Goal: Transaction & Acquisition: Register for event/course

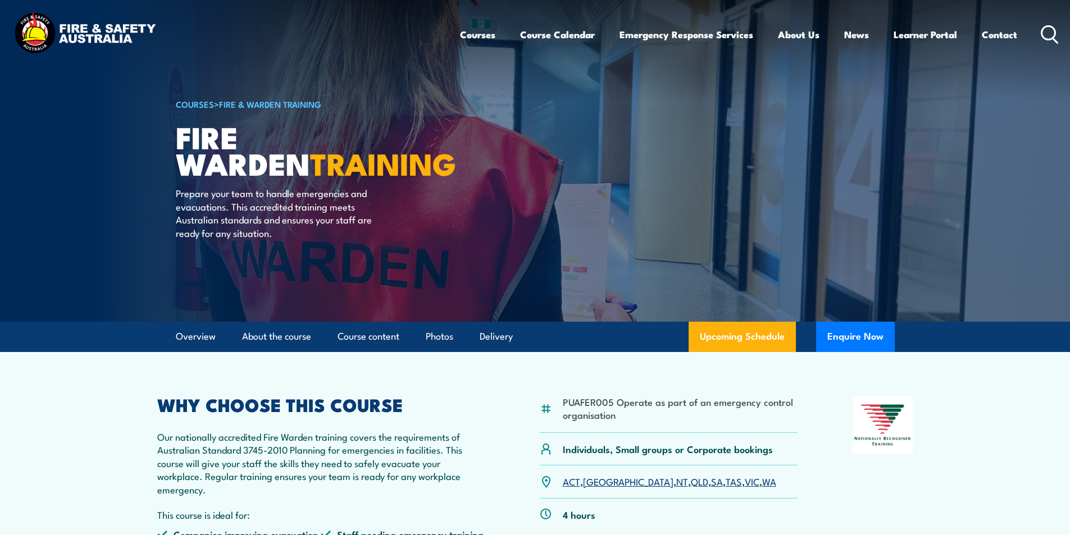
click at [1048, 33] on icon at bounding box center [1050, 34] width 18 height 19
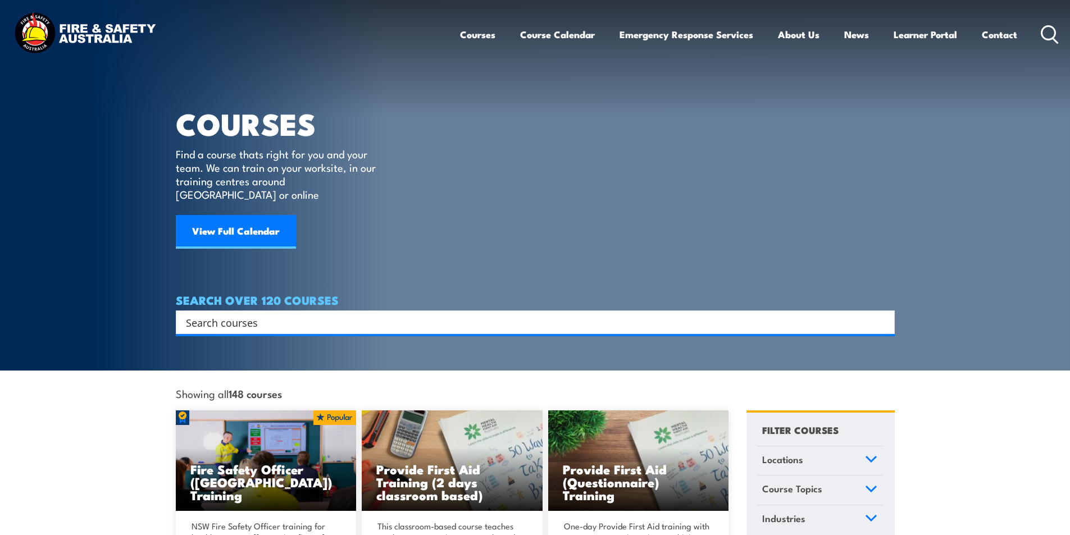
click at [213, 314] on input "Search input" at bounding box center [528, 322] width 684 height 17
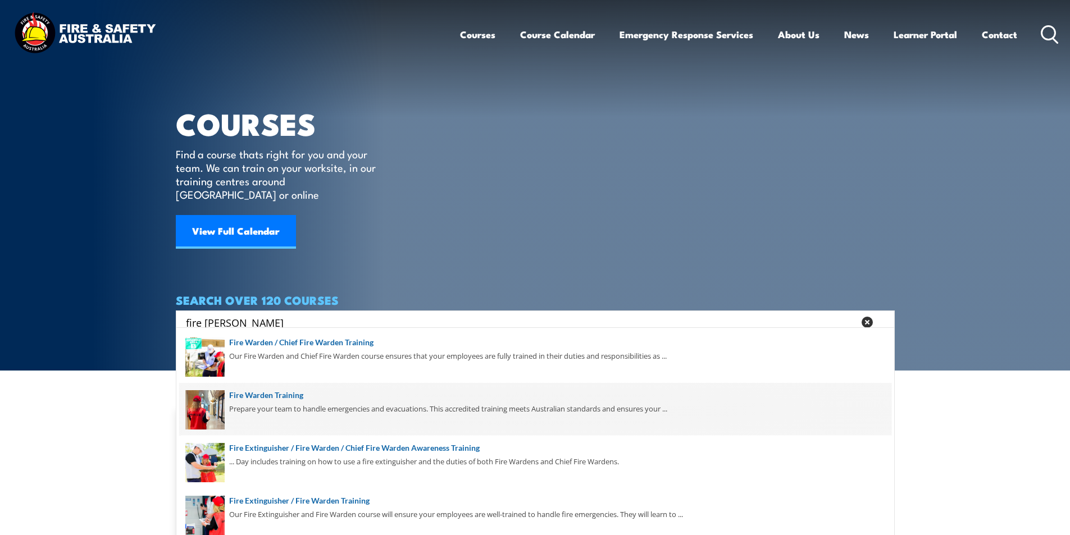
type input "fire ward"
click at [286, 394] on span at bounding box center [535, 409] width 712 height 53
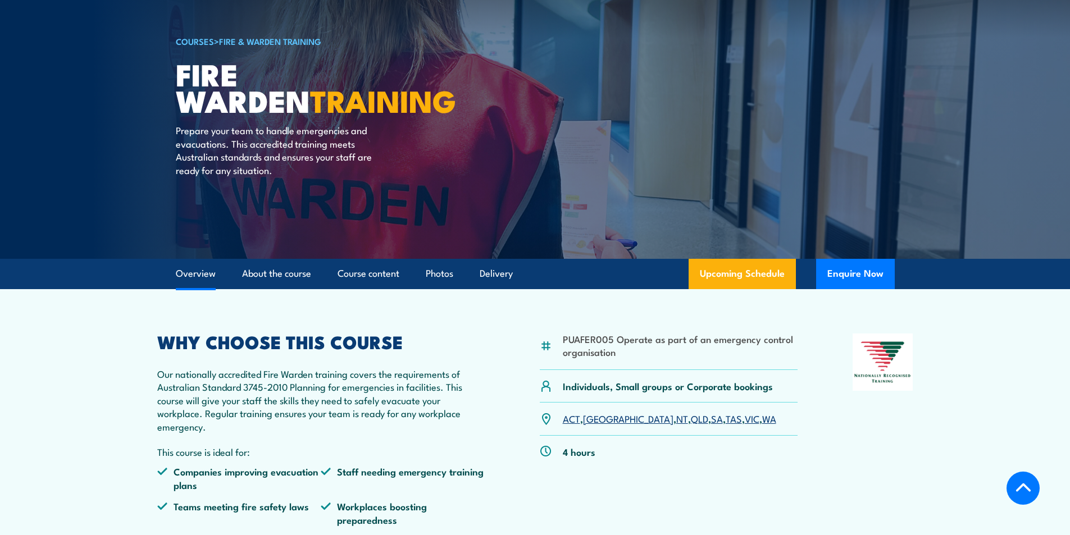
scroll to position [225, 0]
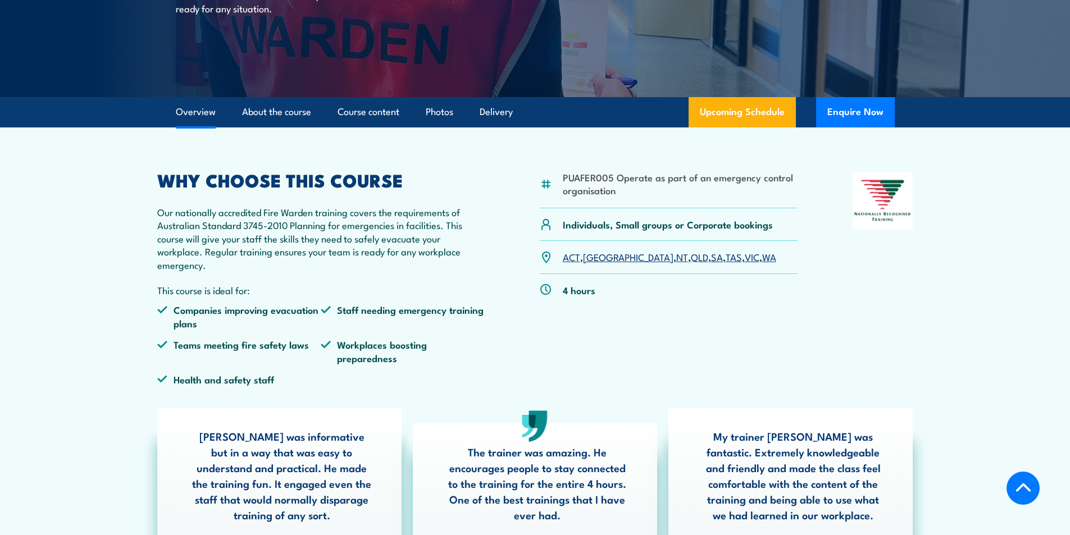
click at [676, 259] on link "NT" at bounding box center [682, 256] width 12 height 13
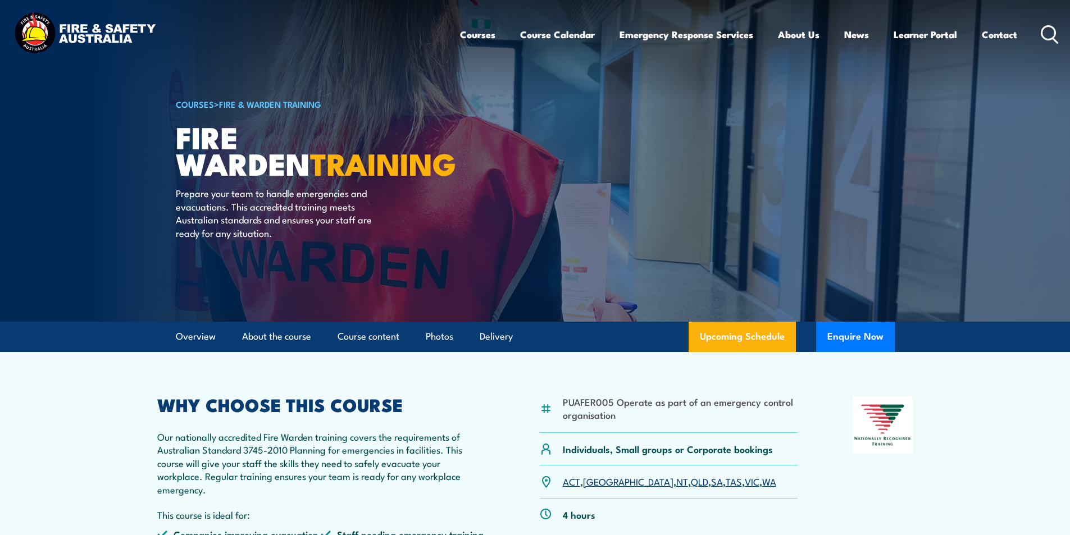
click at [1046, 31] on icon at bounding box center [1050, 34] width 18 height 19
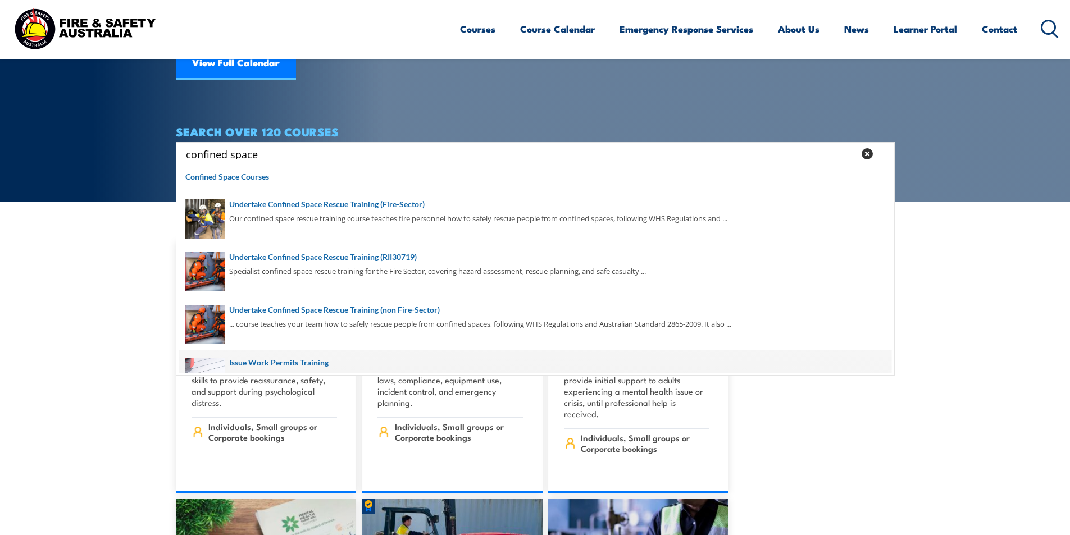
scroll to position [183, 0]
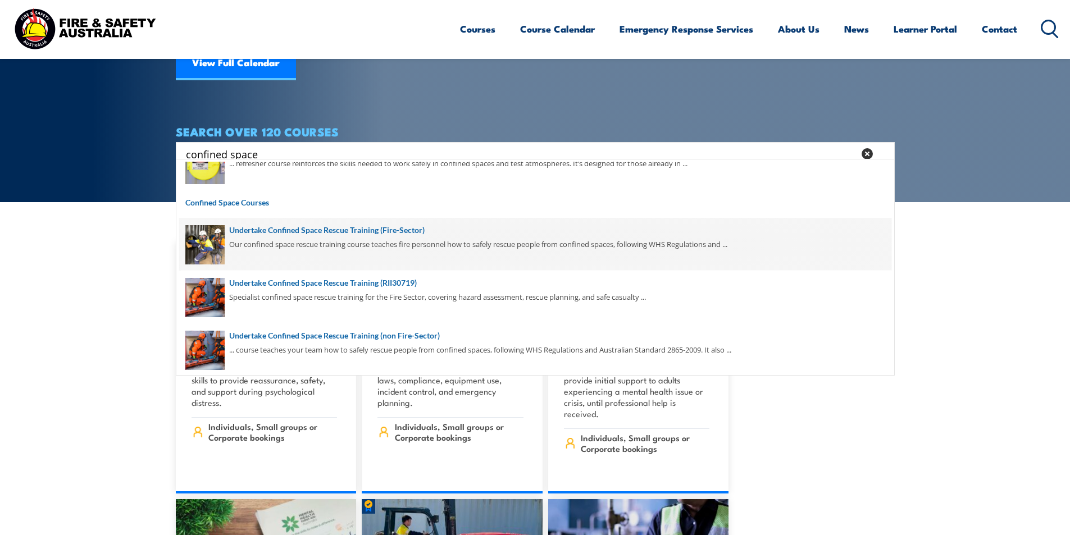
type input "confined space"
click at [393, 227] on span at bounding box center [535, 244] width 712 height 53
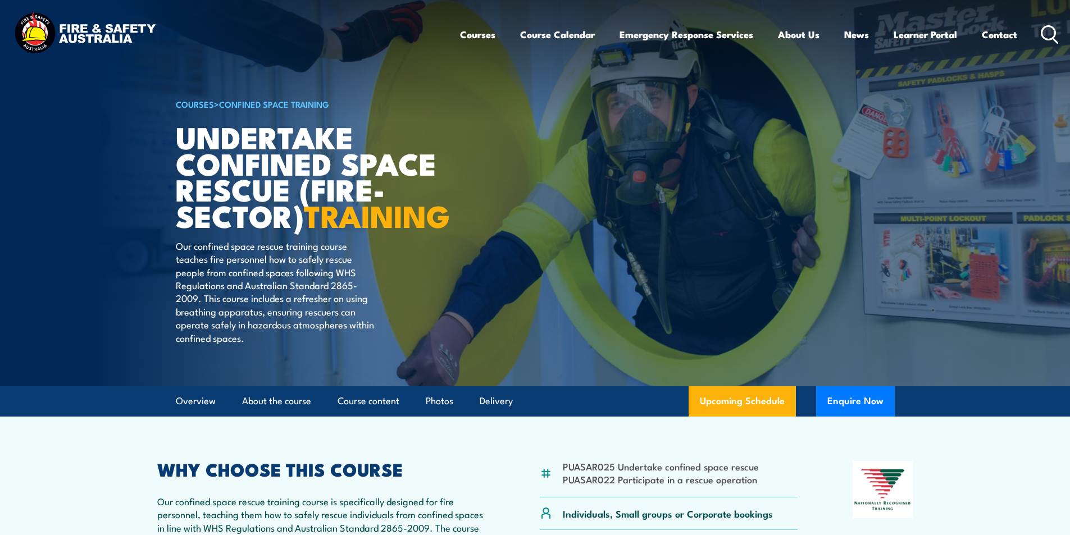
scroll to position [225, 0]
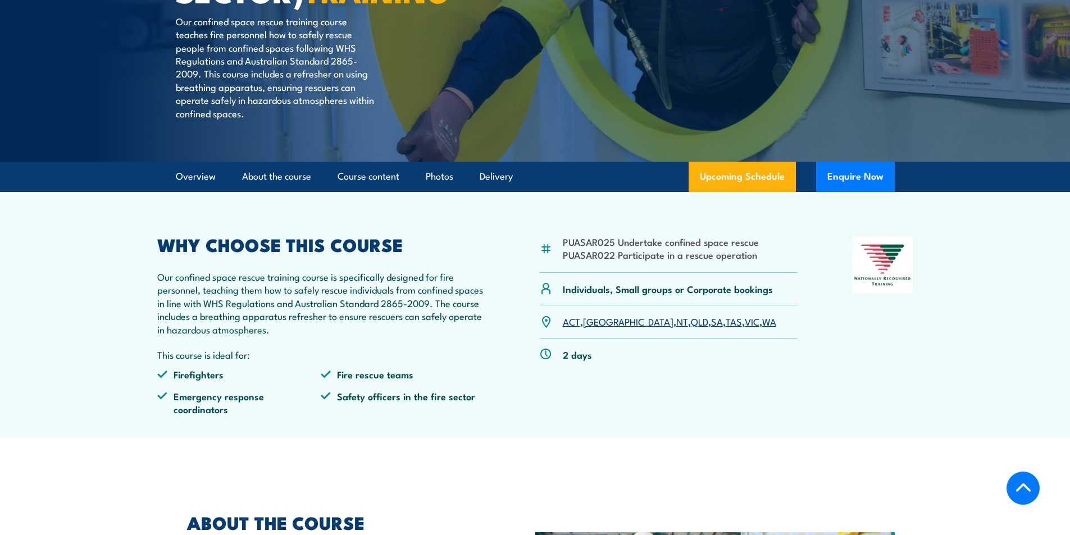
click at [691, 328] on link "QLD" at bounding box center [699, 321] width 17 height 13
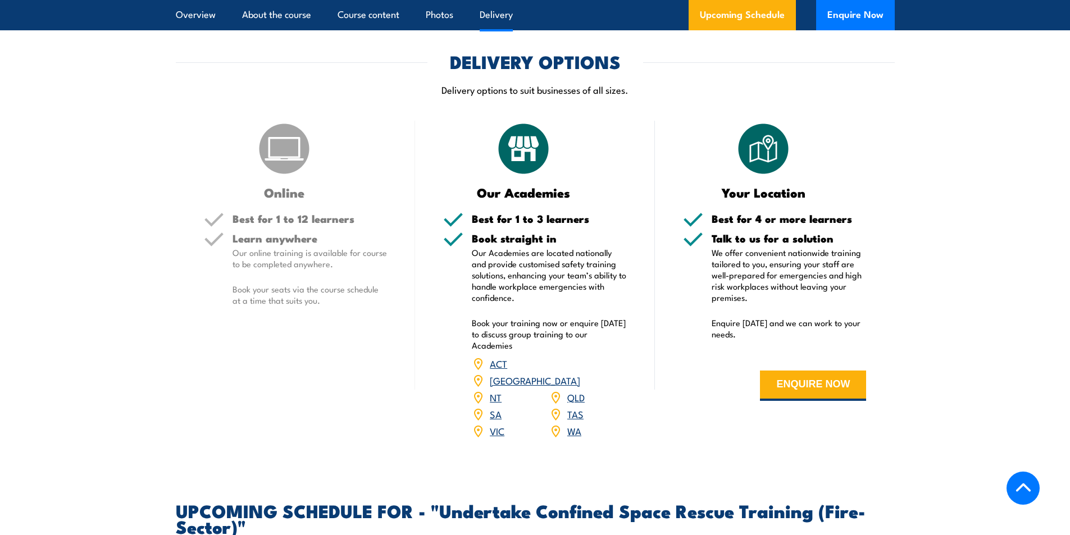
scroll to position [1178, 0]
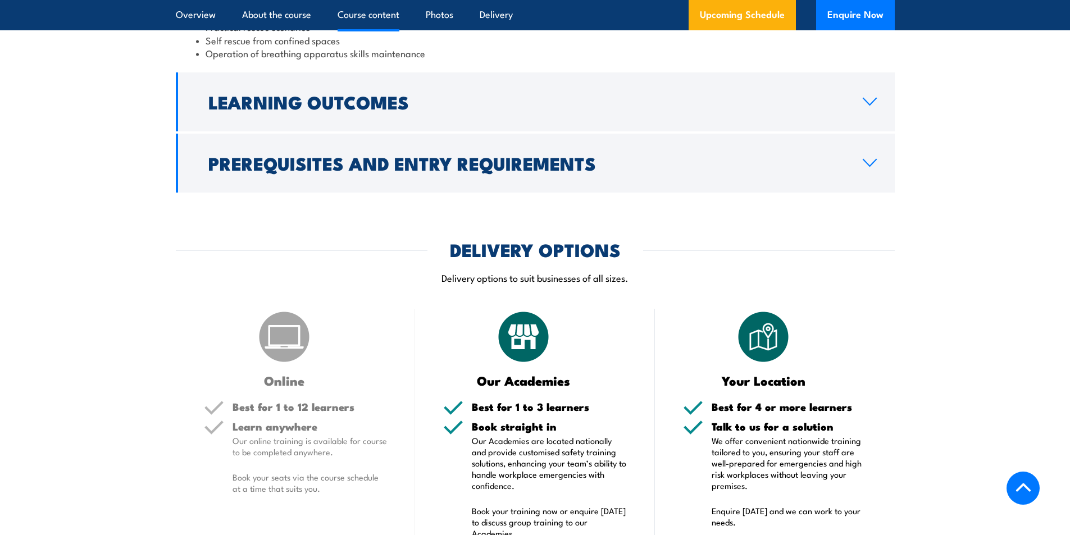
click at [868, 102] on icon at bounding box center [869, 101] width 15 height 9
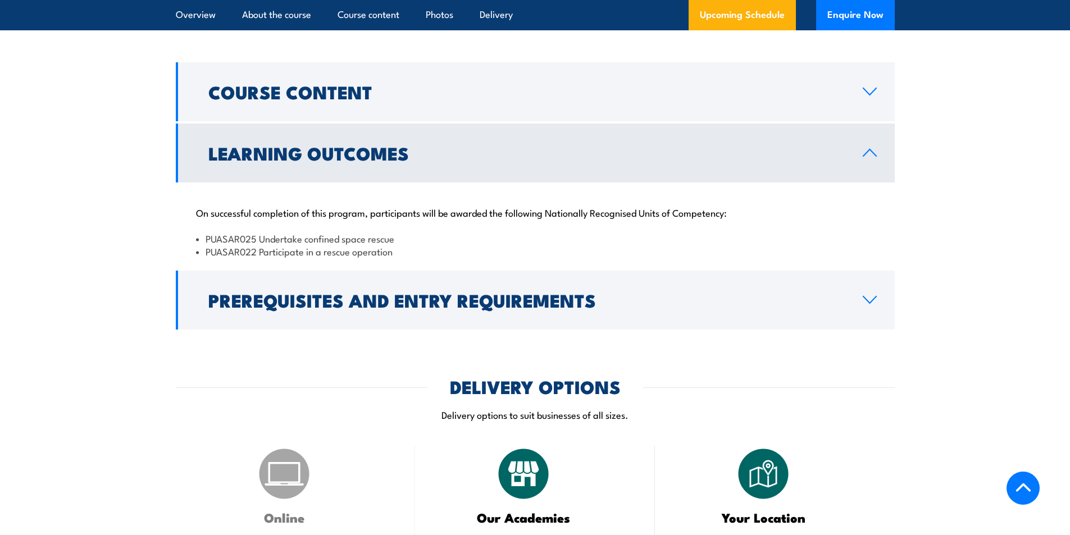
scroll to position [891, 0]
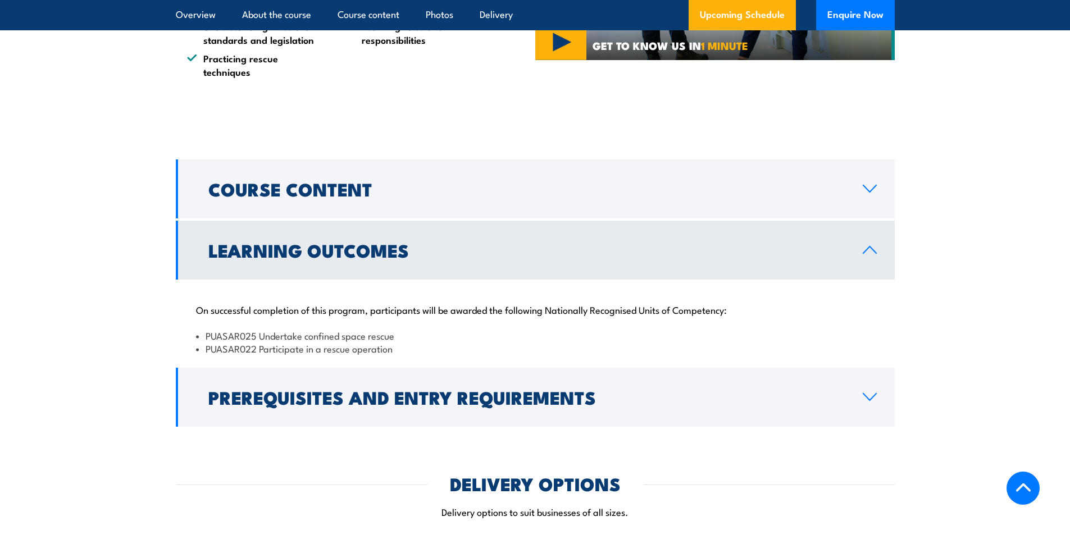
click at [872, 242] on link "Learning Outcomes" at bounding box center [535, 250] width 719 height 59
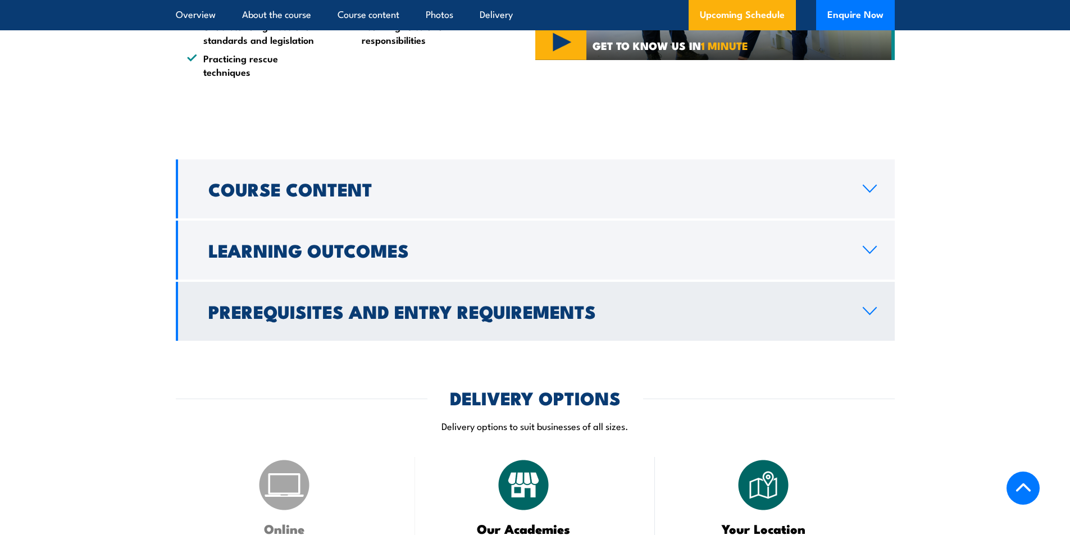
click at [867, 313] on icon at bounding box center [869, 311] width 15 height 9
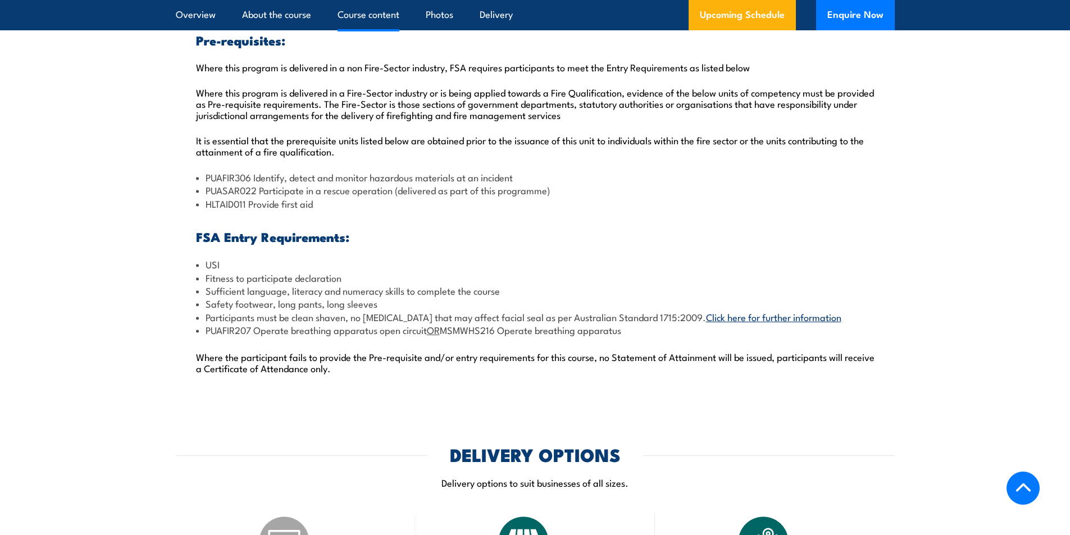
scroll to position [1228, 0]
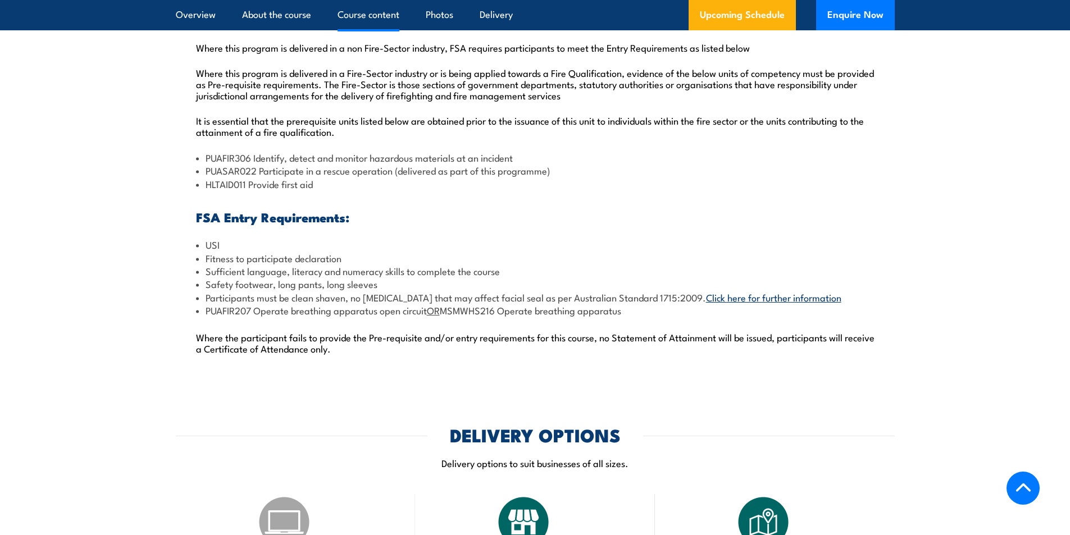
click at [712, 298] on link "Click here for further information" at bounding box center [773, 296] width 135 height 13
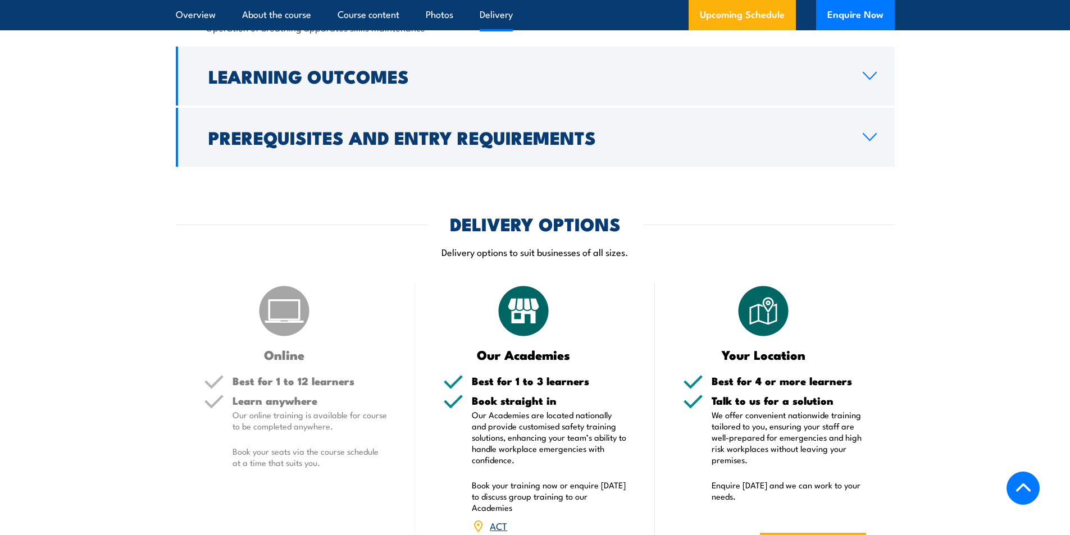
scroll to position [1085, 0]
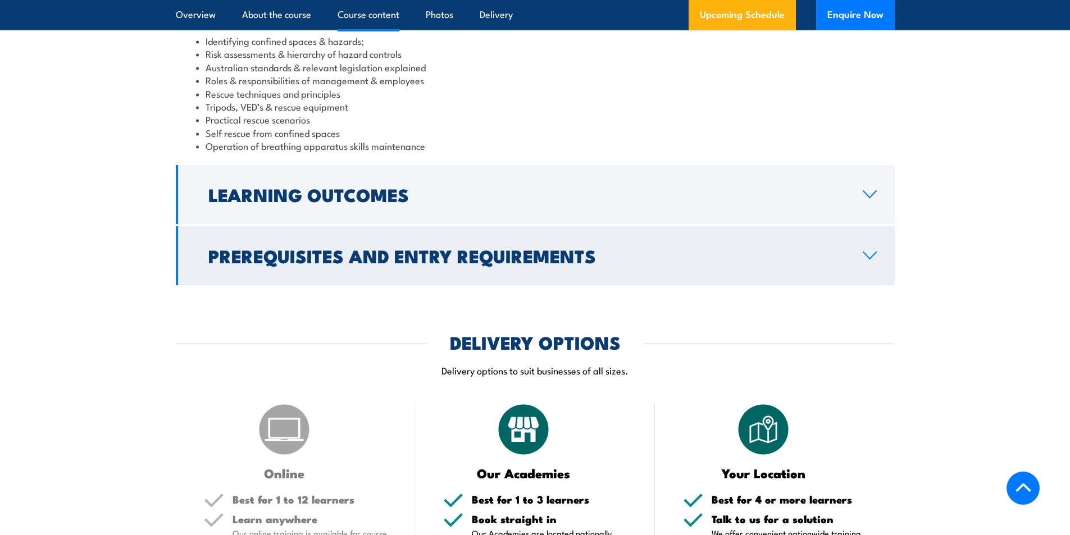
click at [871, 254] on icon at bounding box center [869, 255] width 15 height 9
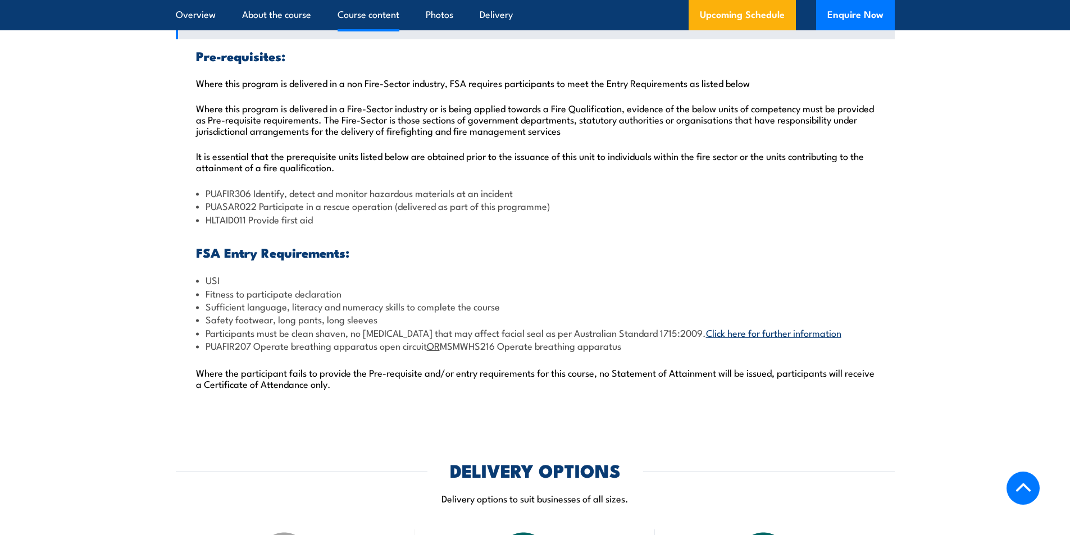
scroll to position [1197, 0]
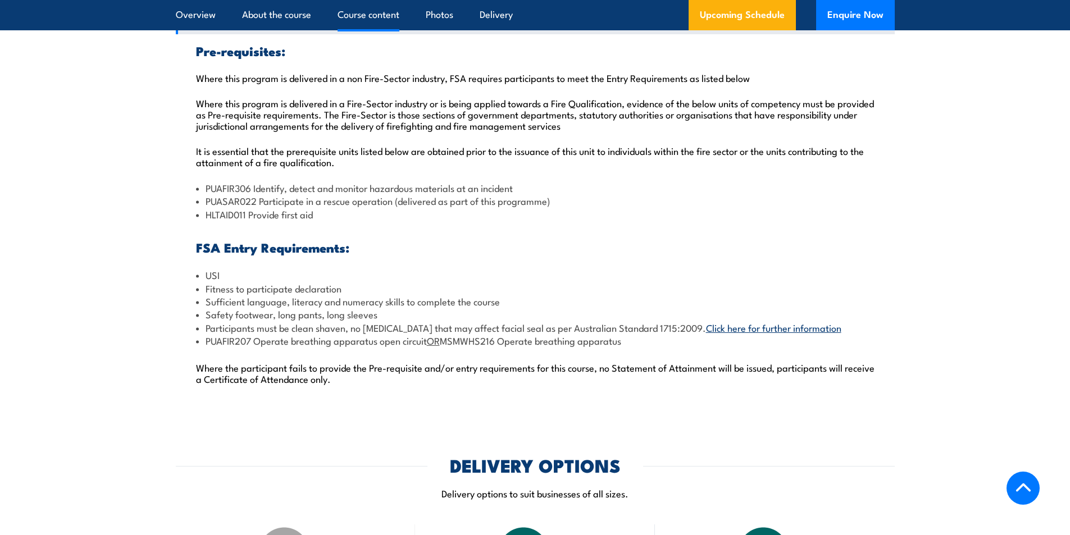
click at [758, 327] on link "Click here for further information" at bounding box center [773, 327] width 135 height 13
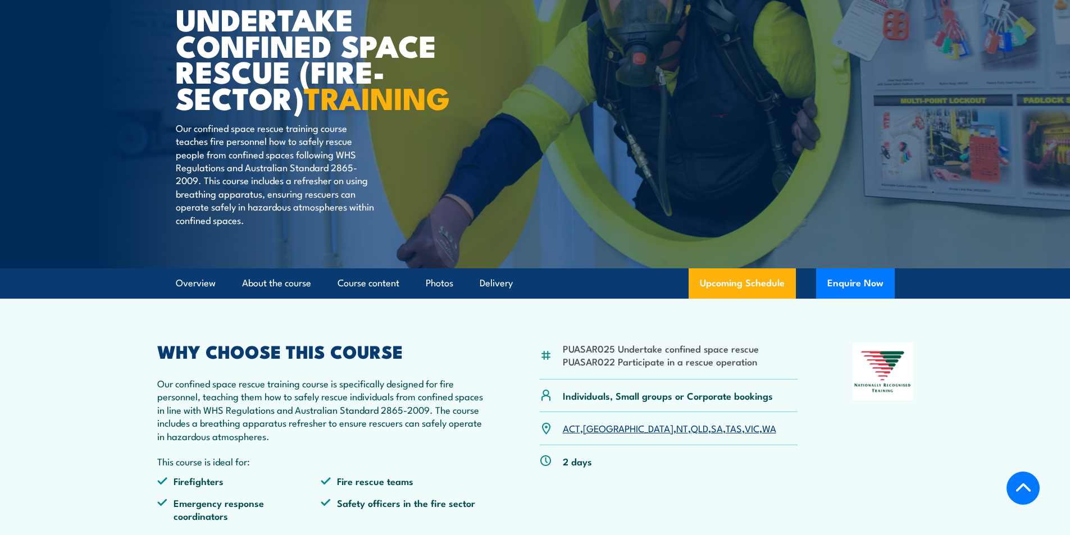
scroll to position [225, 0]
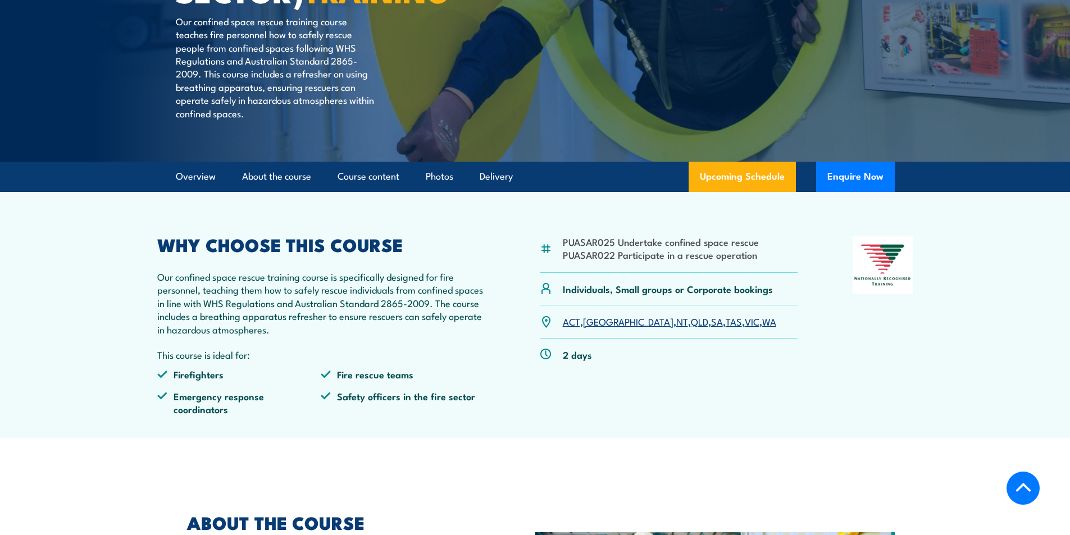
click at [691, 328] on link "QLD" at bounding box center [699, 321] width 17 height 13
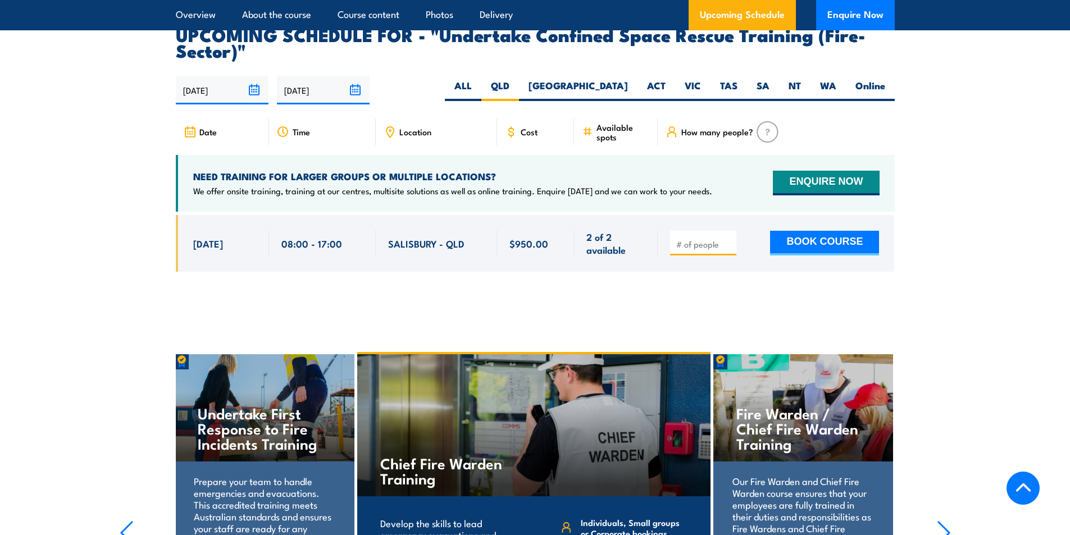
scroll to position [1852, 0]
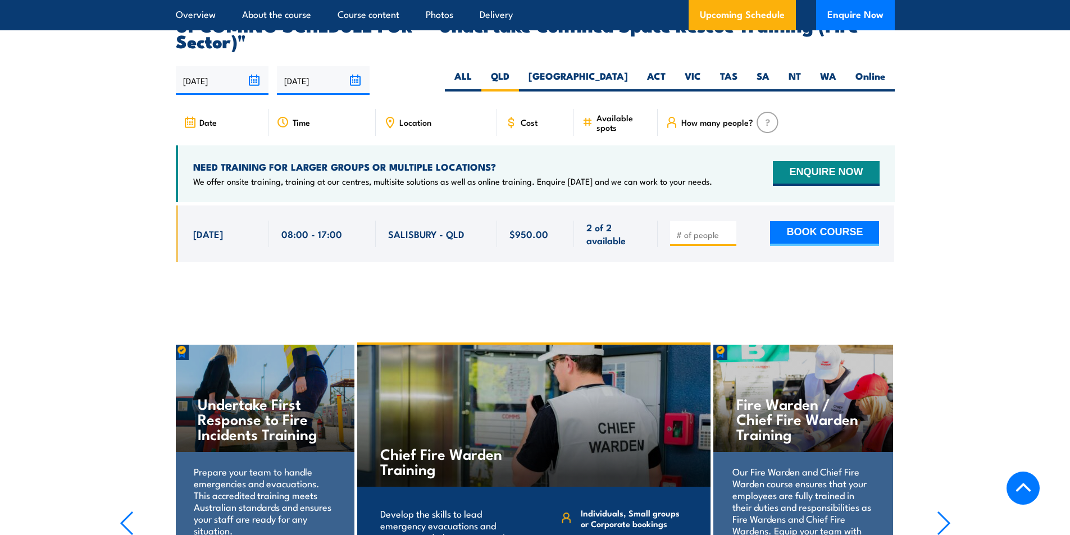
click at [693, 229] on input "number" at bounding box center [704, 234] width 56 height 11
type input "1"
drag, startPoint x: 817, startPoint y: 214, endPoint x: 812, endPoint y: 222, distance: 9.8
click at [817, 221] on button "BOOK COURSE" at bounding box center [824, 233] width 109 height 25
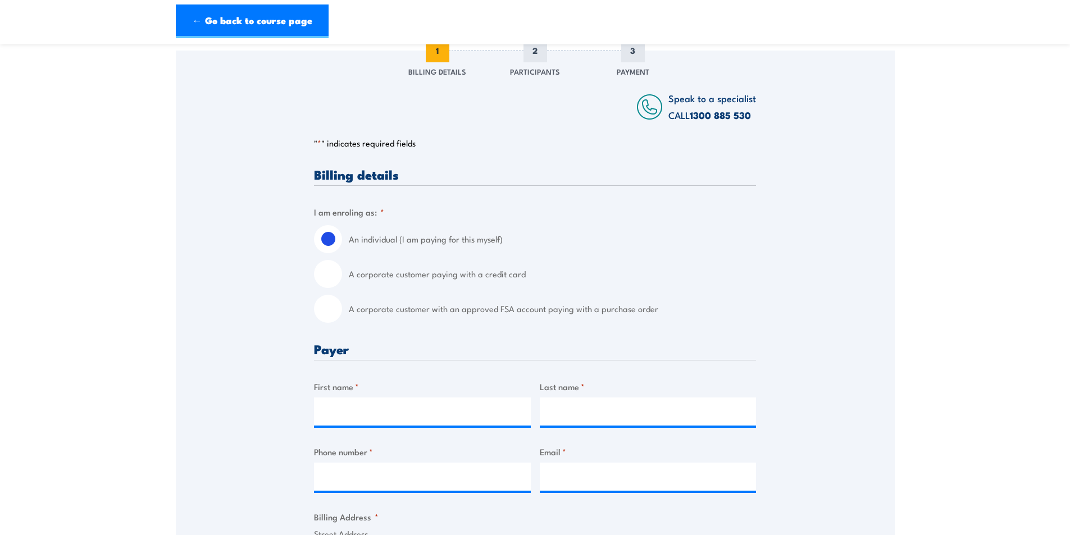
scroll to position [225, 0]
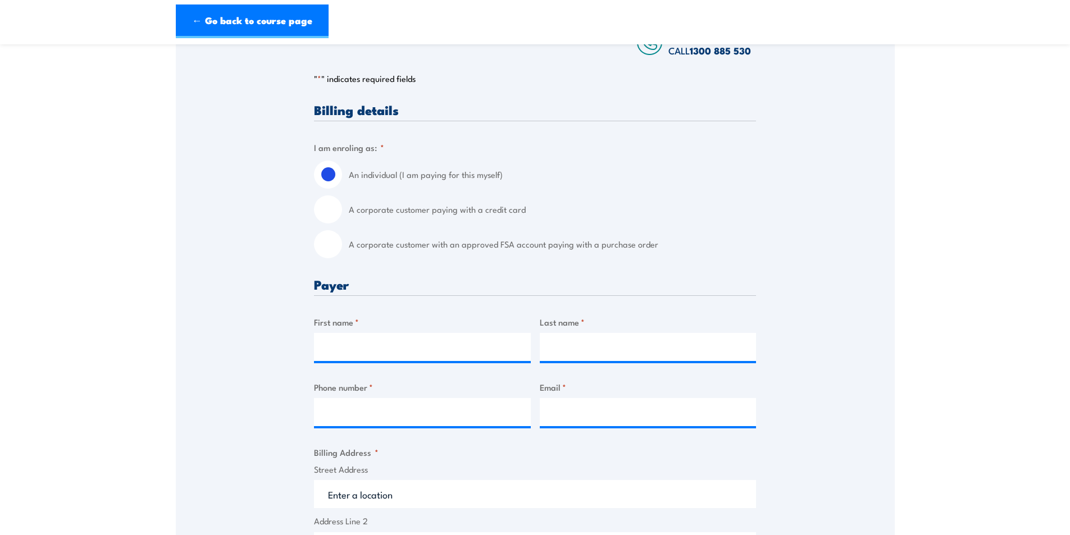
click at [327, 221] on input "A corporate customer paying with a credit card" at bounding box center [328, 209] width 28 height 28
radio input "true"
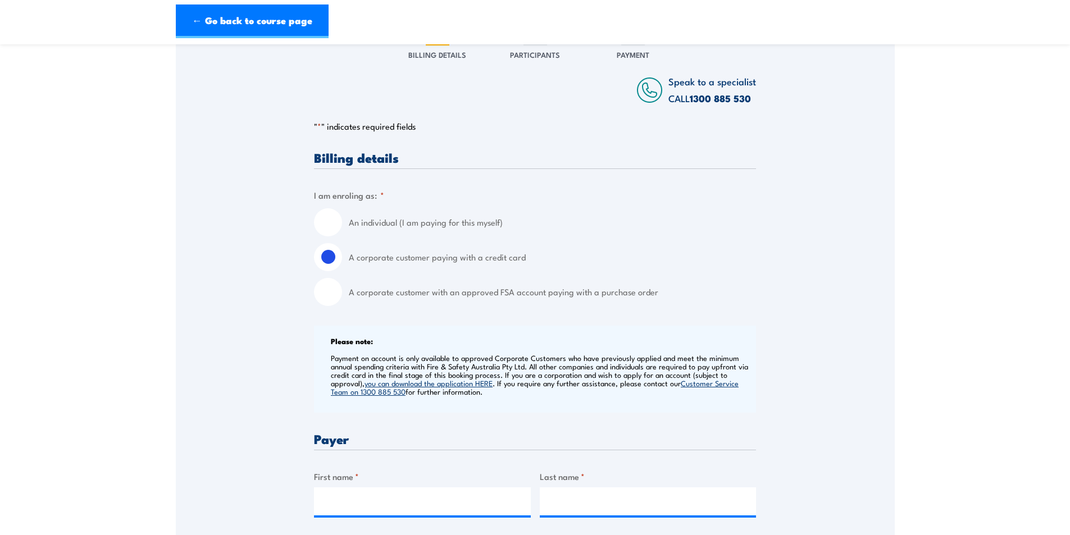
scroll to position [56, 0]
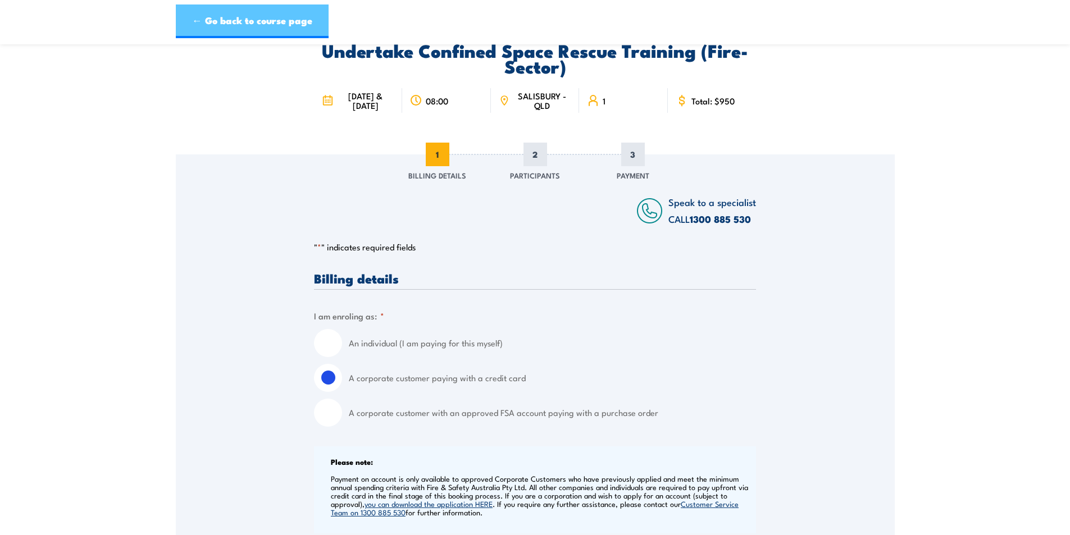
click at [203, 20] on link "← Go back to course page" at bounding box center [252, 21] width 153 height 34
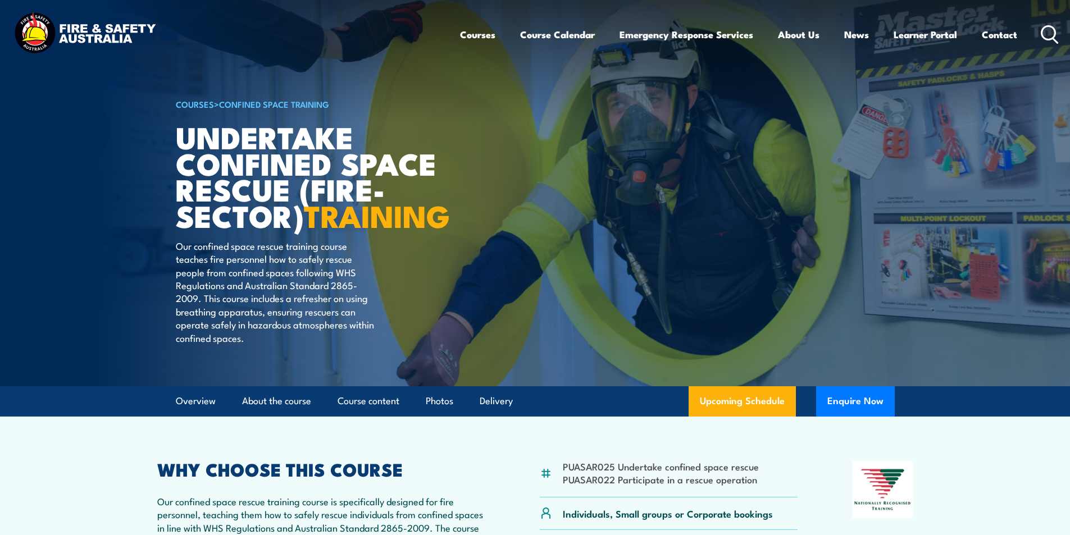
click at [1049, 29] on icon at bounding box center [1050, 34] width 18 height 19
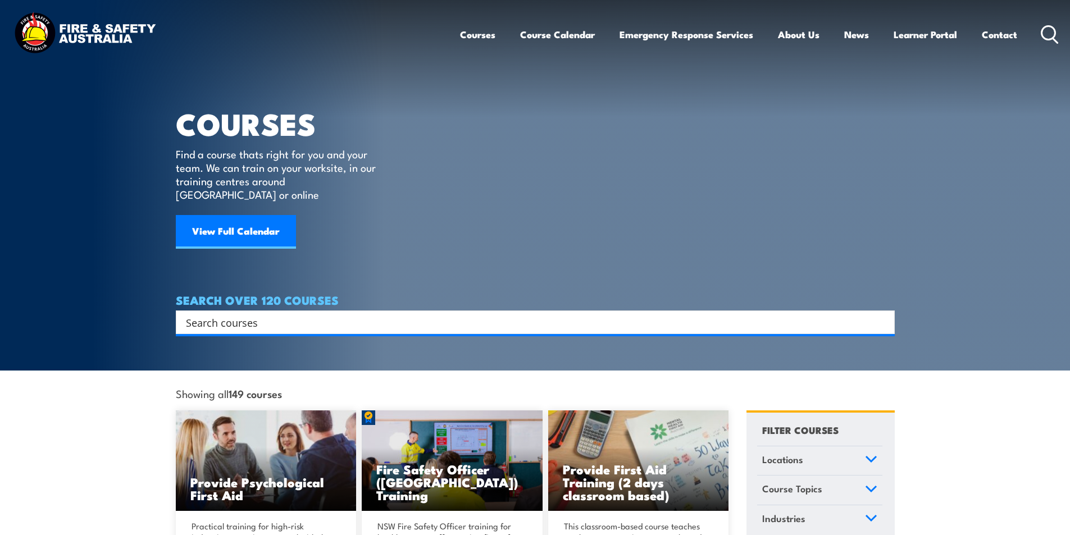
click at [277, 314] on input "Search input" at bounding box center [528, 322] width 684 height 17
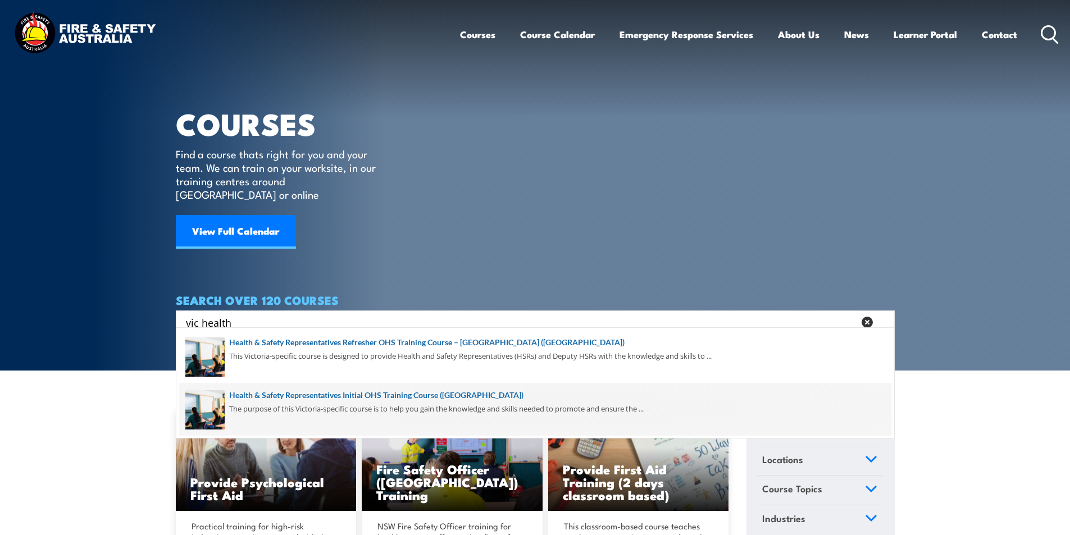
type input "vic health"
click at [331, 394] on span at bounding box center [535, 409] width 712 height 53
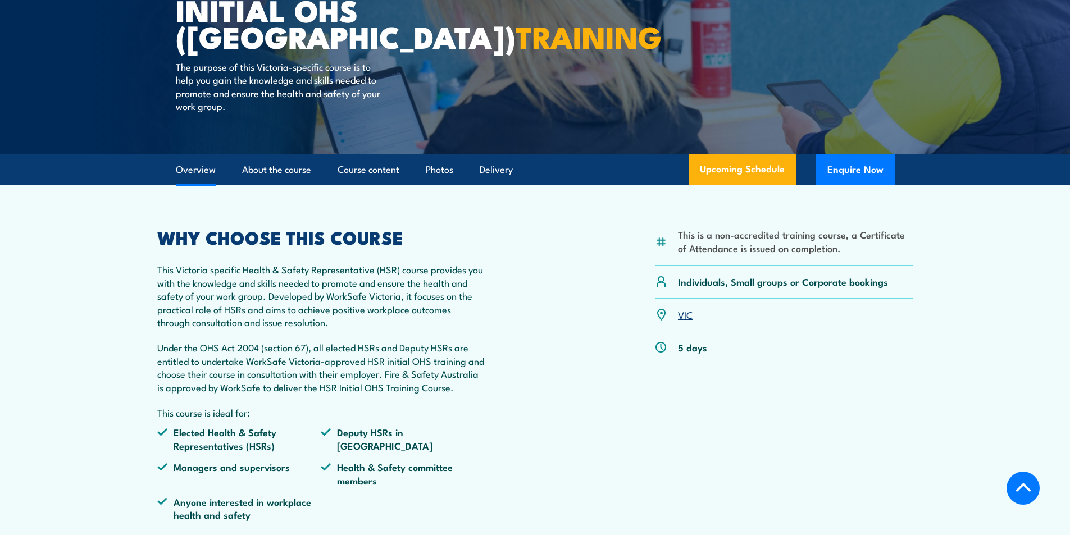
scroll to position [281, 0]
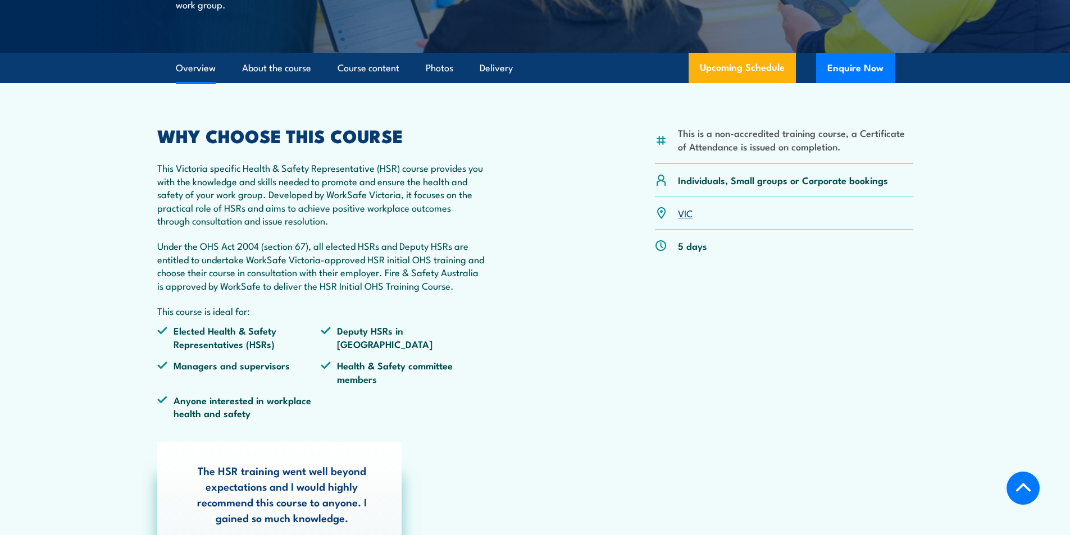
click at [683, 212] on link "VIC" at bounding box center [685, 212] width 15 height 13
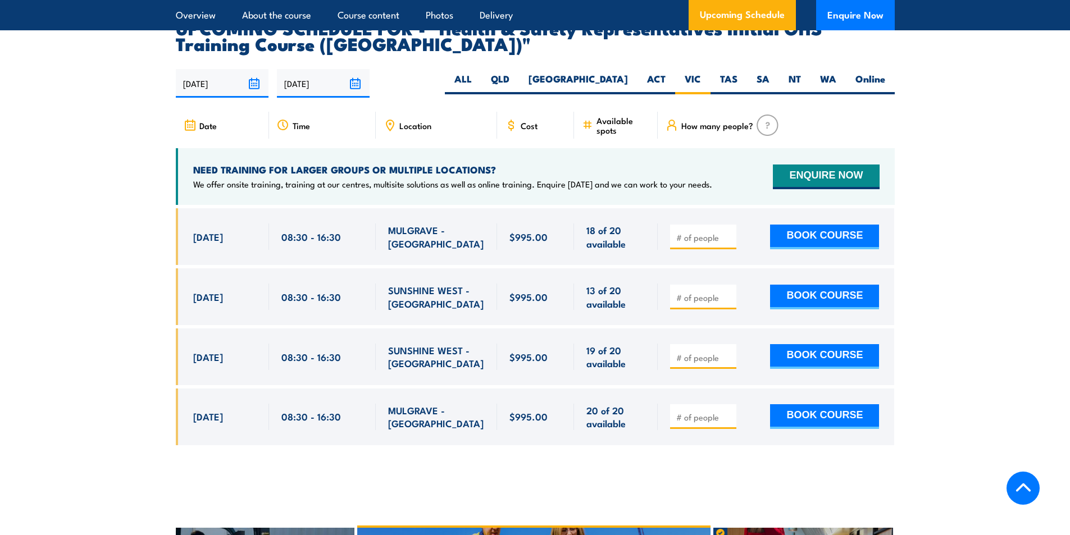
scroll to position [1951, 0]
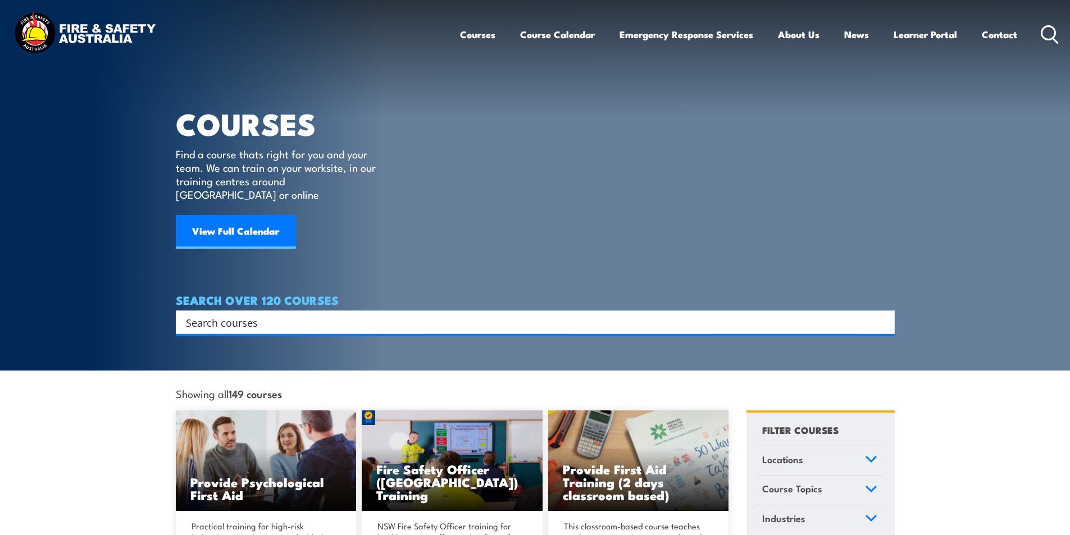
click at [237, 314] on input "Search input" at bounding box center [528, 322] width 684 height 17
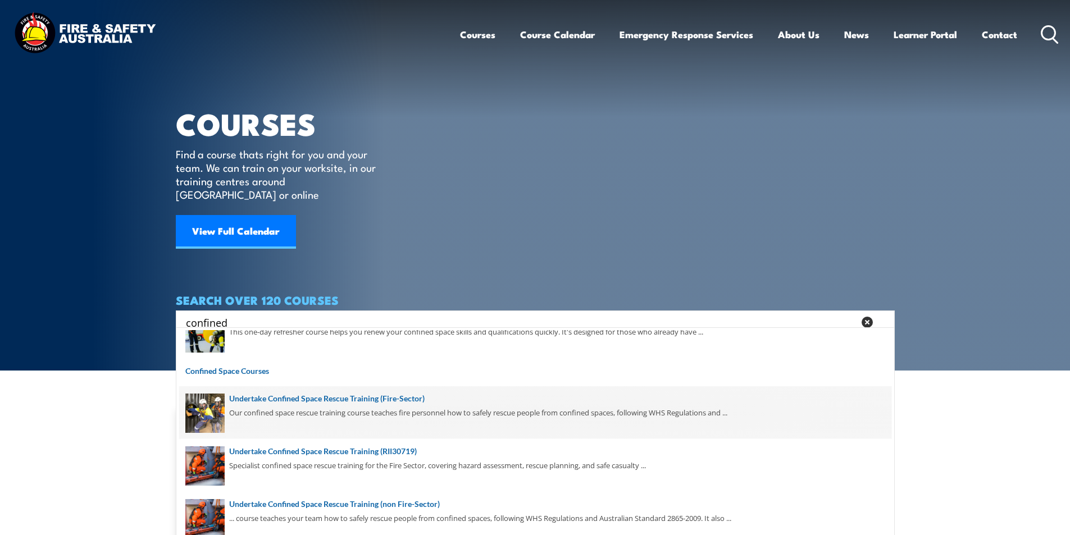
scroll to position [239, 0]
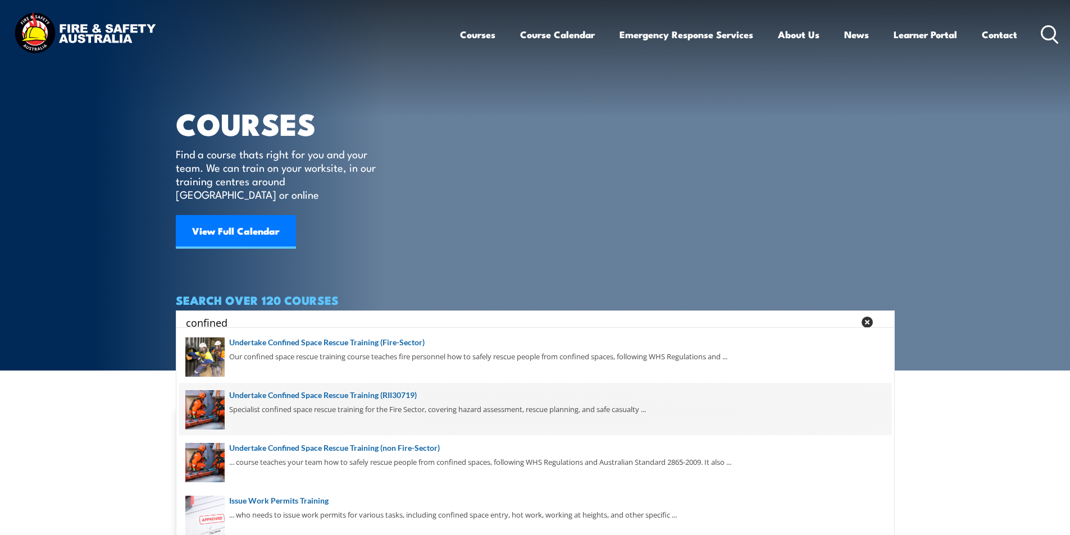
type input "confined"
click at [397, 393] on span at bounding box center [535, 409] width 712 height 53
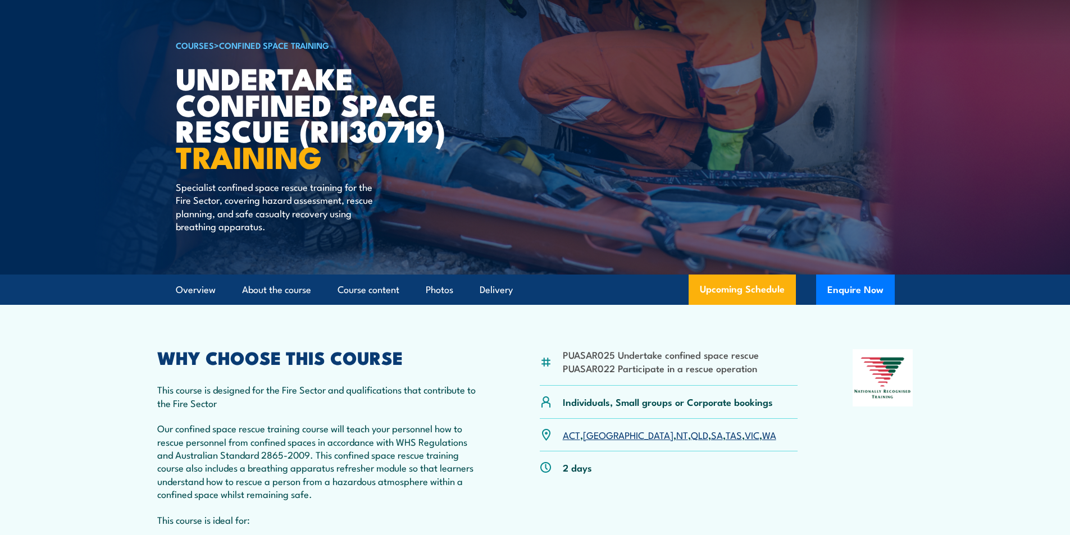
scroll to position [168, 0]
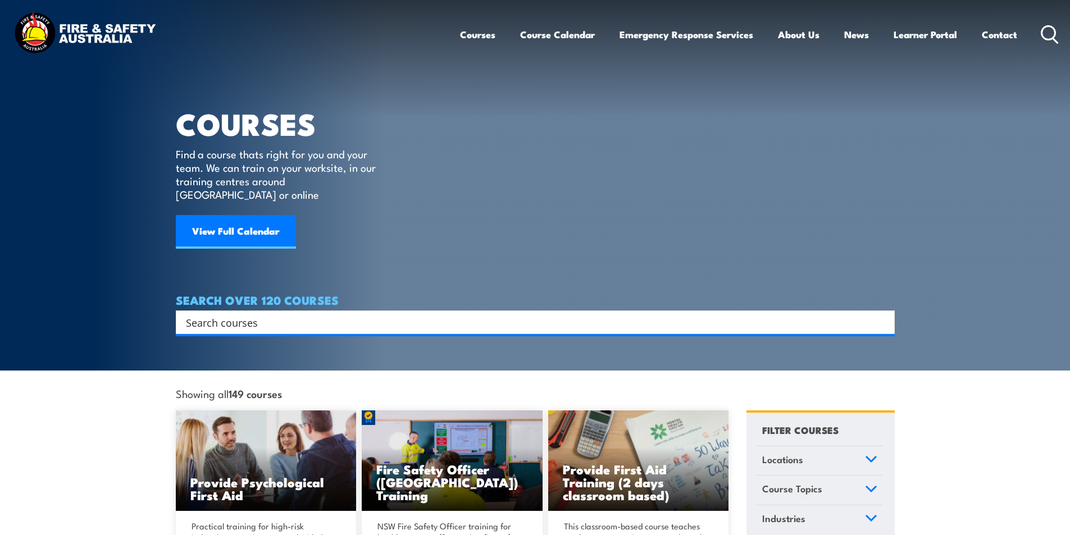
click at [246, 314] on input "Search input" at bounding box center [528, 322] width 684 height 17
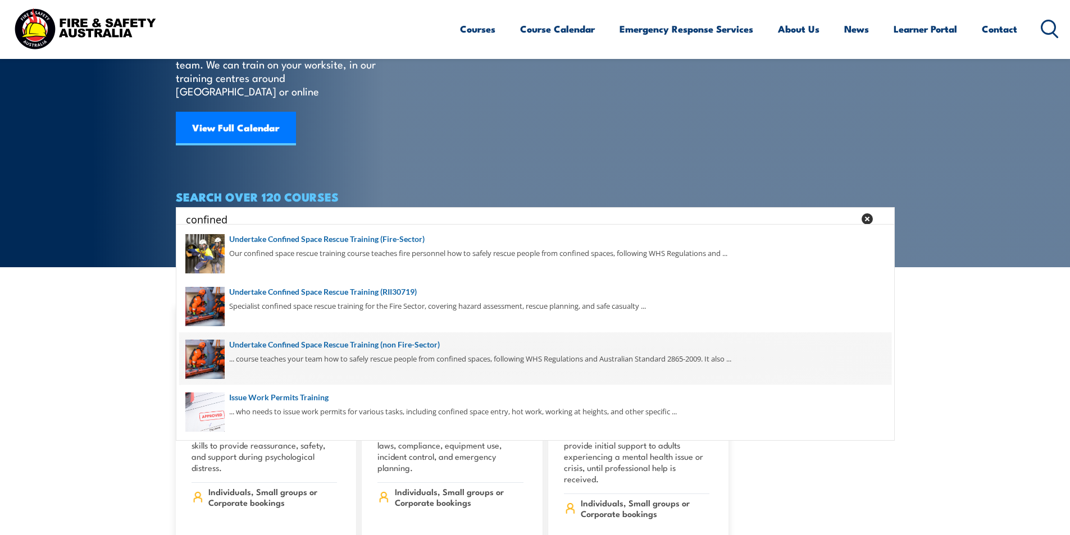
scroll to position [225, 0]
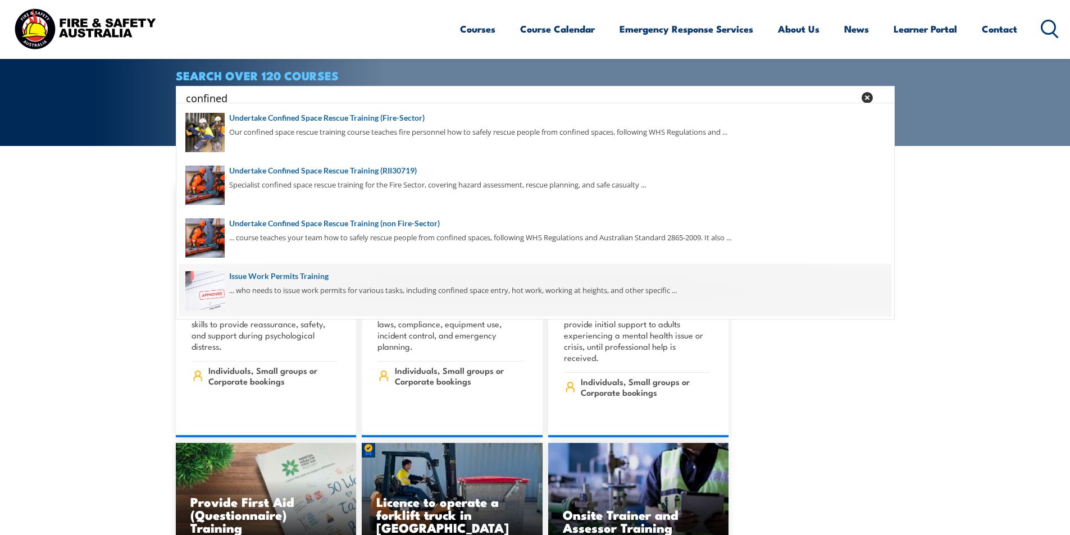
type input "confined"
click at [317, 274] on span at bounding box center [535, 290] width 712 height 53
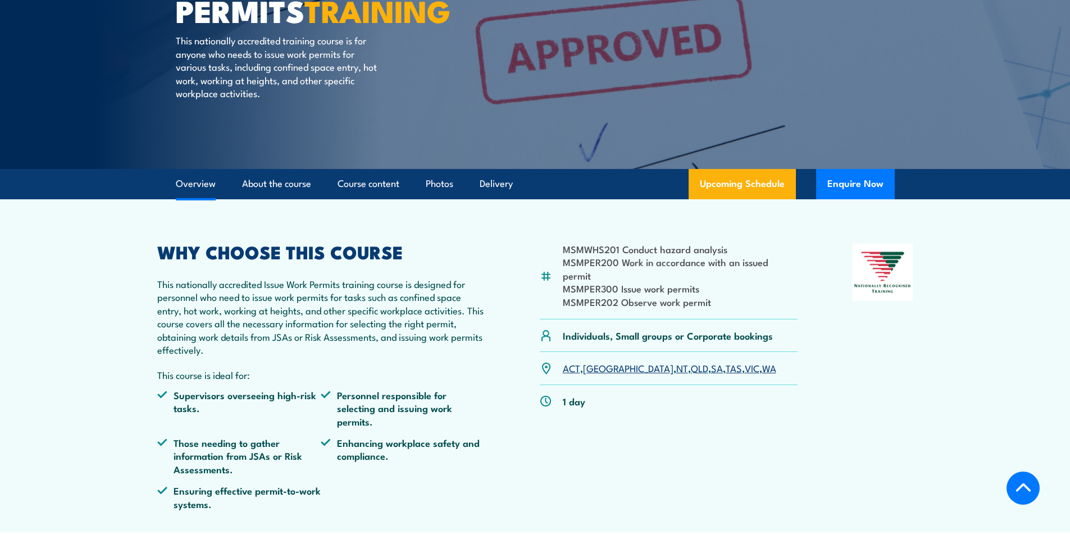
scroll to position [225, 0]
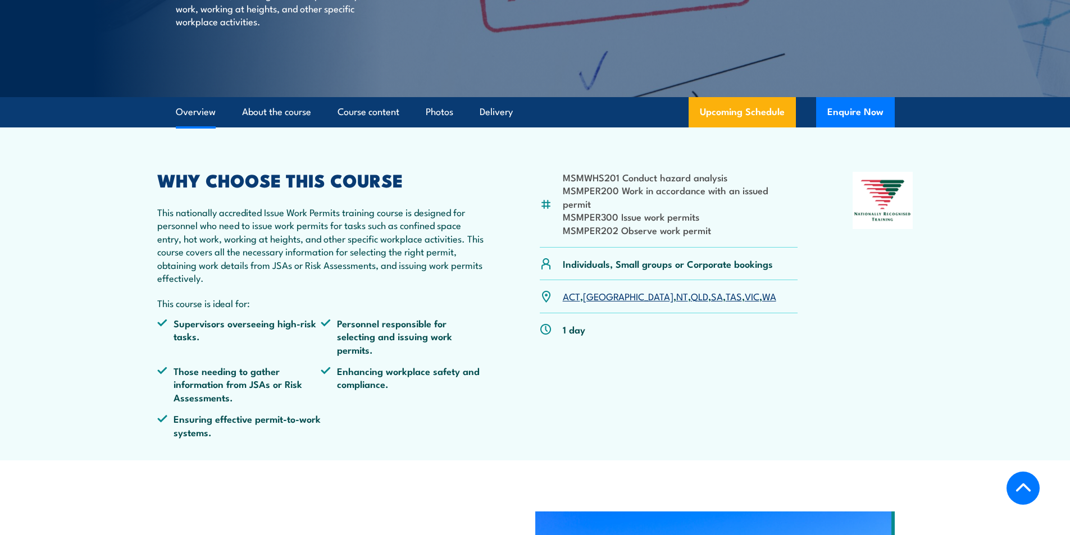
click at [691, 289] on link "QLD" at bounding box center [699, 295] width 17 height 13
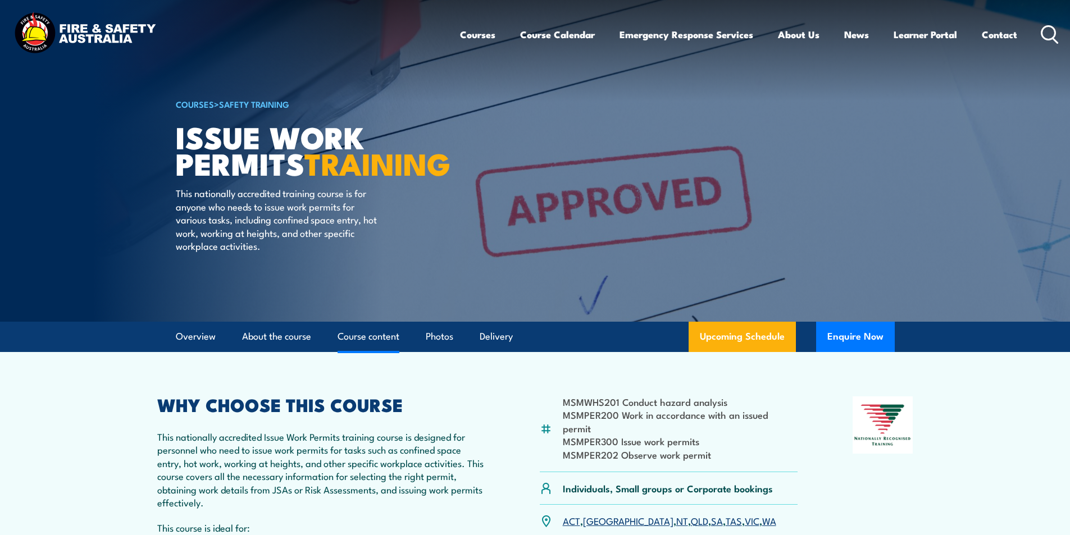
drag, startPoint x: 1050, startPoint y: 32, endPoint x: 367, endPoint y: 336, distance: 747.5
click at [1050, 31] on icon at bounding box center [1050, 34] width 18 height 19
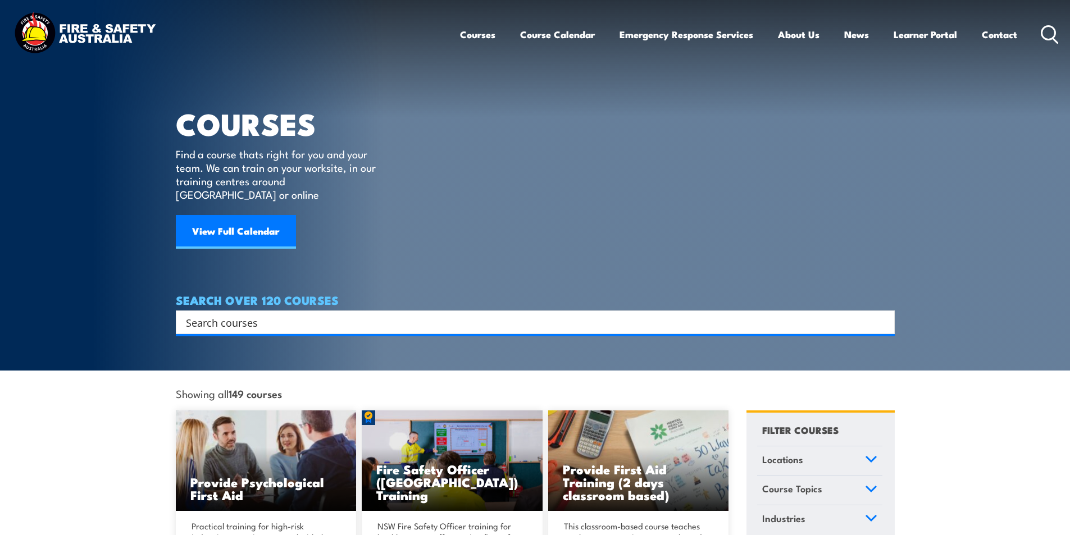
click at [256, 314] on input "Search input" at bounding box center [528, 322] width 684 height 17
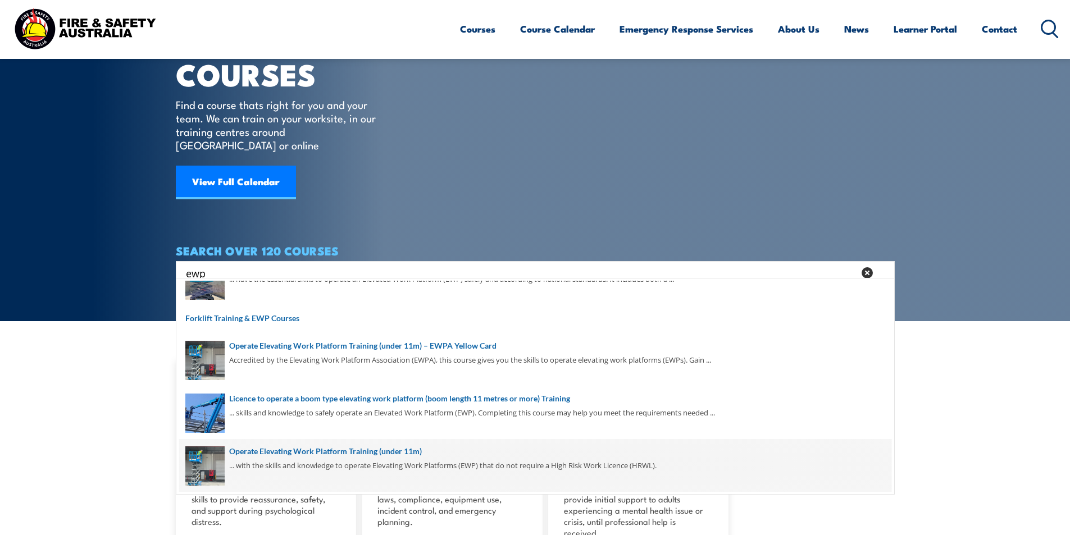
scroll to position [56, 0]
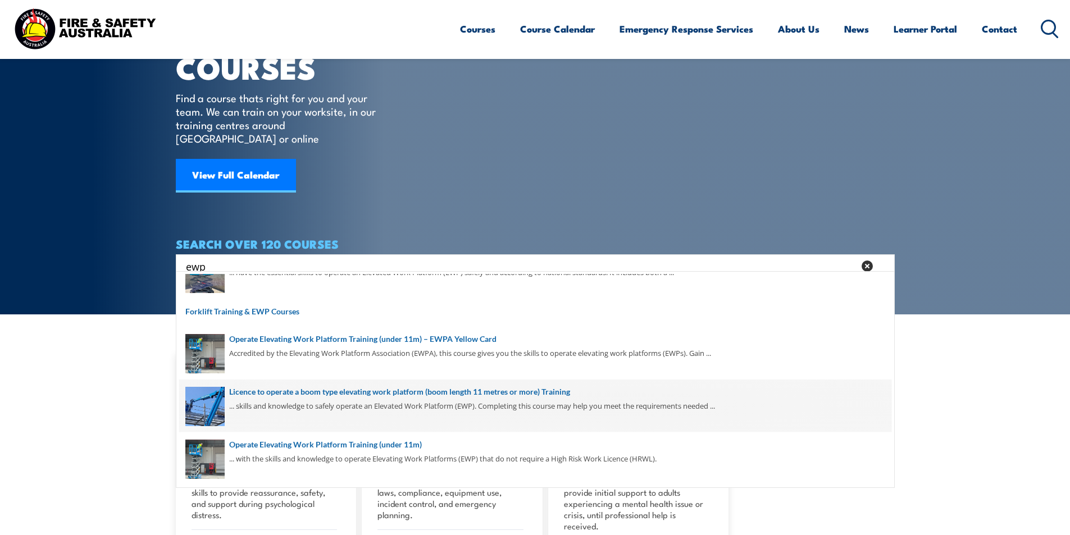
type input "ewp"
click at [452, 390] on span at bounding box center [535, 406] width 712 height 53
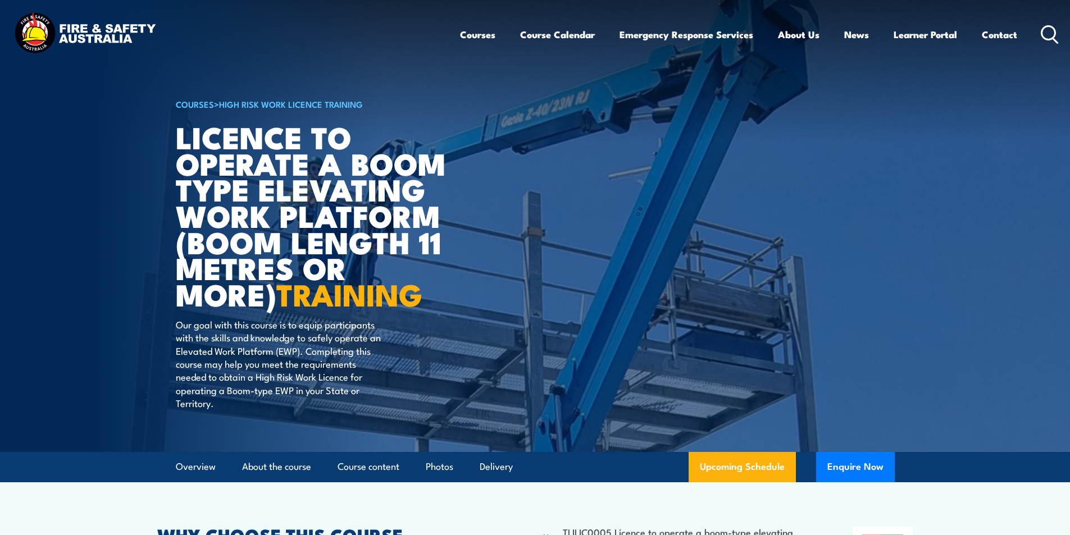
scroll to position [281, 0]
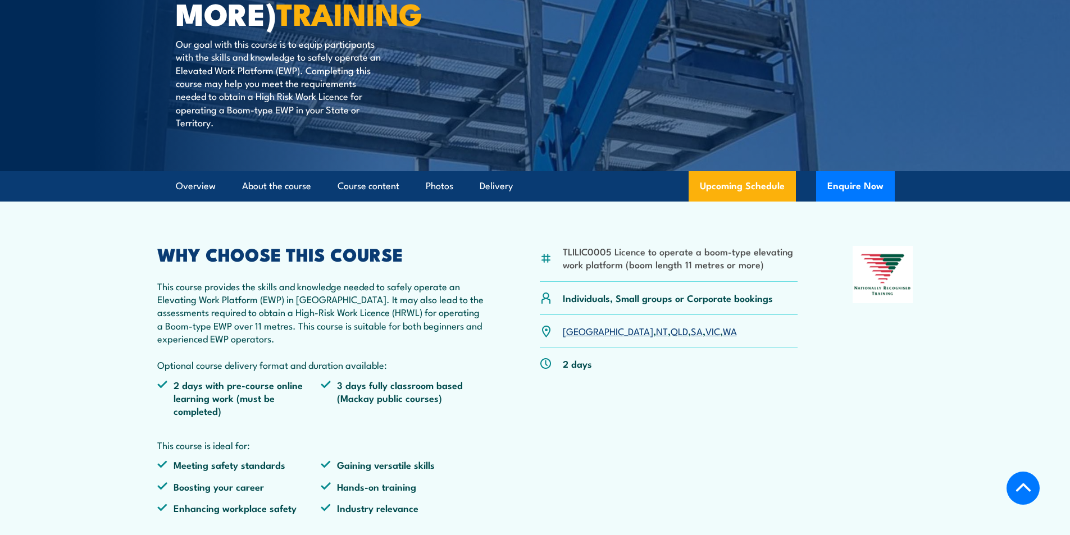
click at [691, 330] on link "SA" at bounding box center [697, 330] width 12 height 13
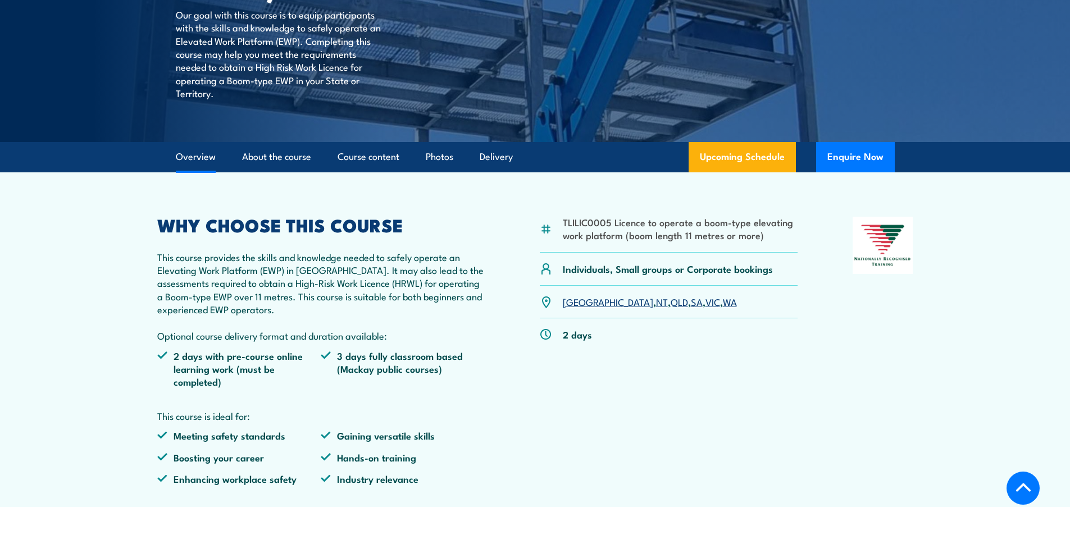
scroll to position [352, 0]
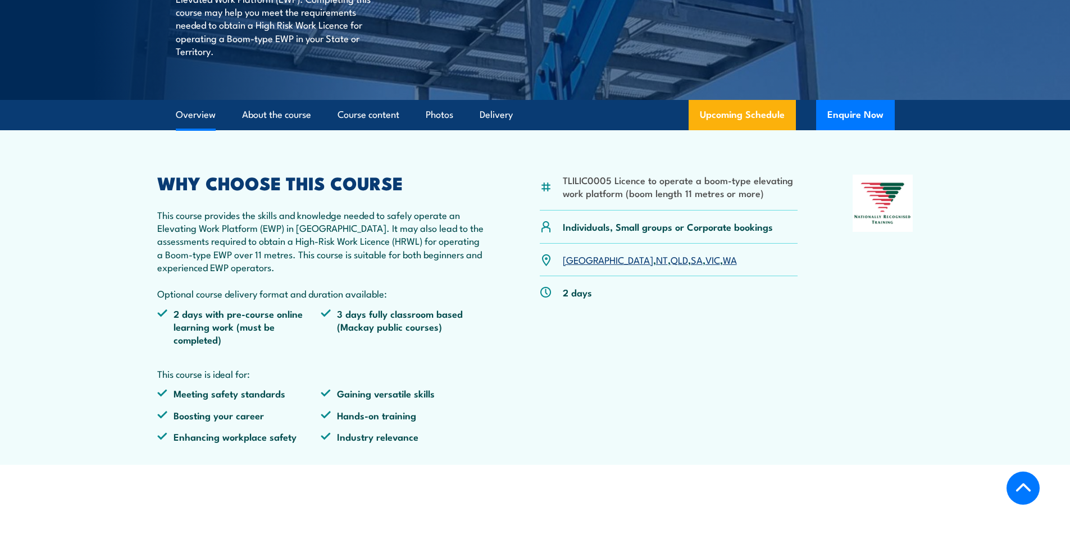
click at [691, 258] on link "SA" at bounding box center [697, 259] width 12 height 13
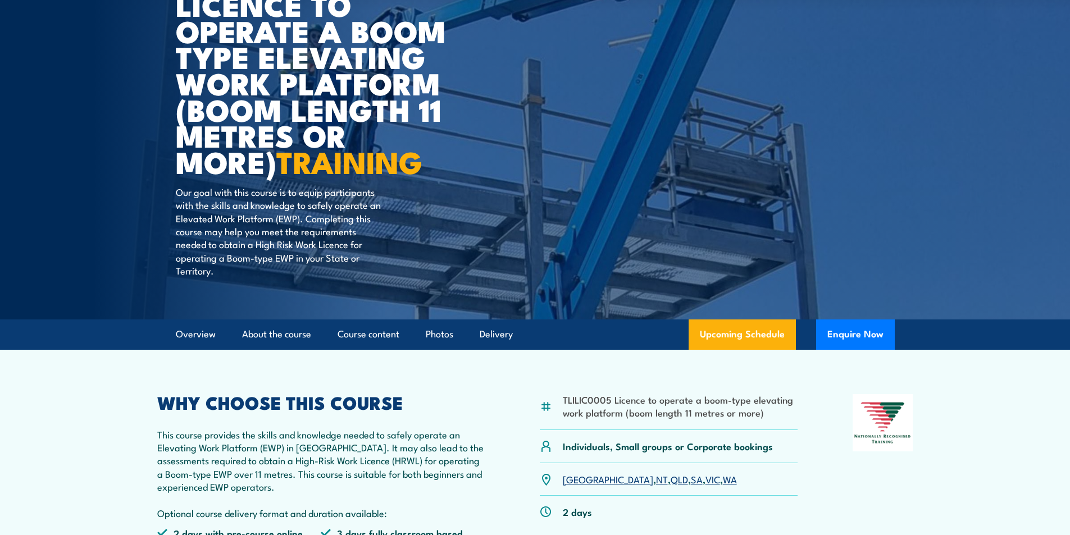
scroll to position [15, 0]
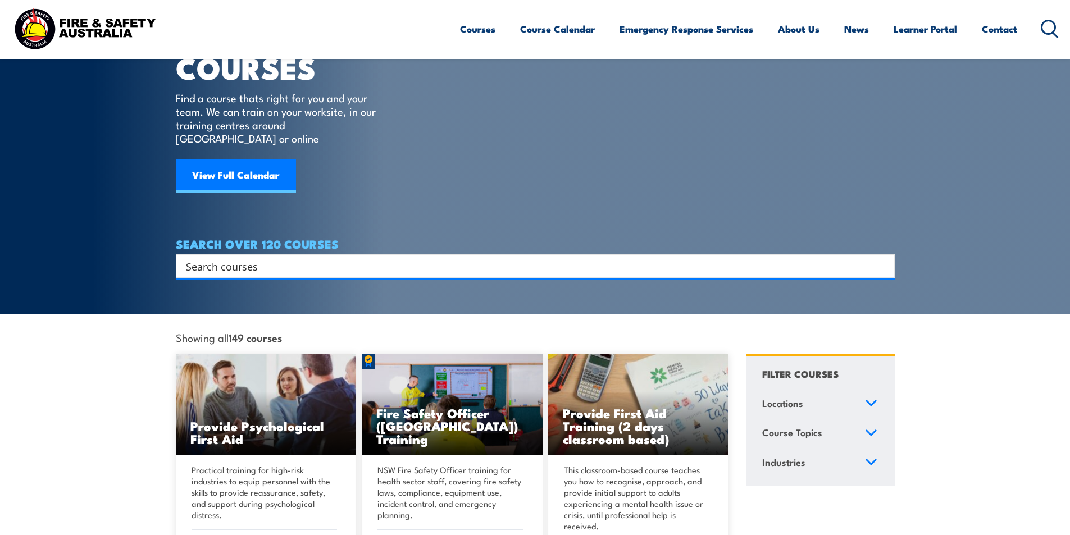
click at [262, 258] on input "Search input" at bounding box center [528, 266] width 684 height 17
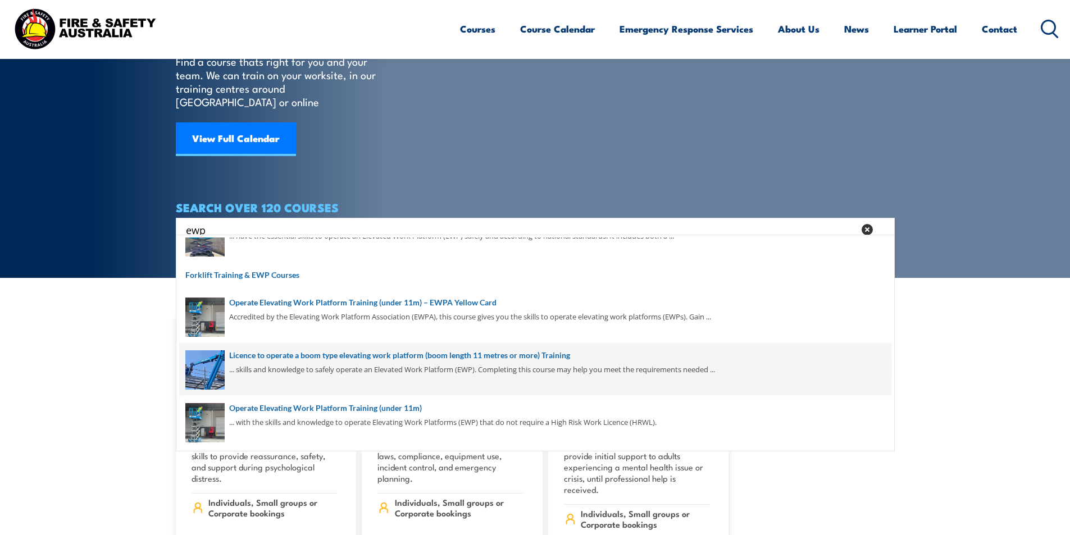
scroll to position [112, 0]
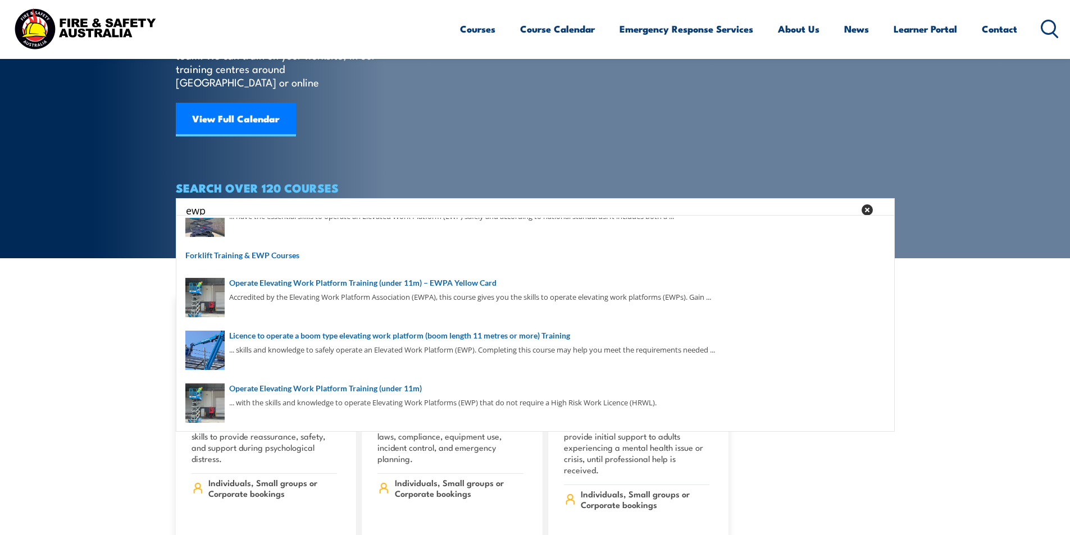
type input "ewp"
click at [755, 127] on article "COURSES Find a course thats right for you and your team. We can train on your w…" at bounding box center [535, 55] width 719 height 334
